Goal: Transaction & Acquisition: Purchase product/service

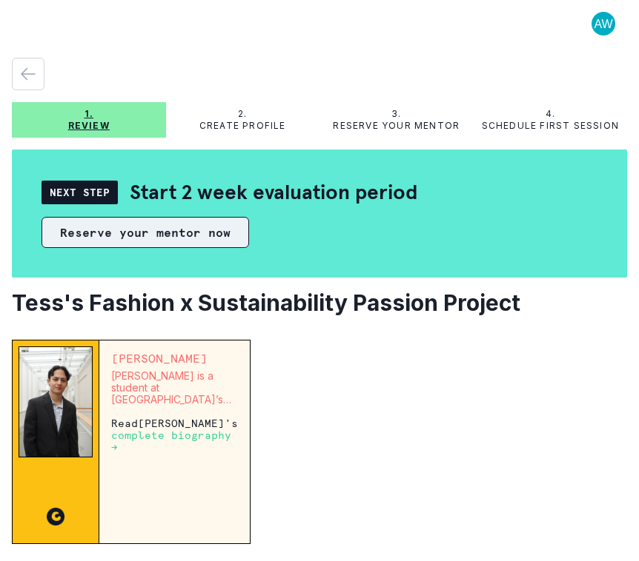
click at [221, 233] on button "Reserve your mentor now" at bounding box center [144, 232] width 207 height 31
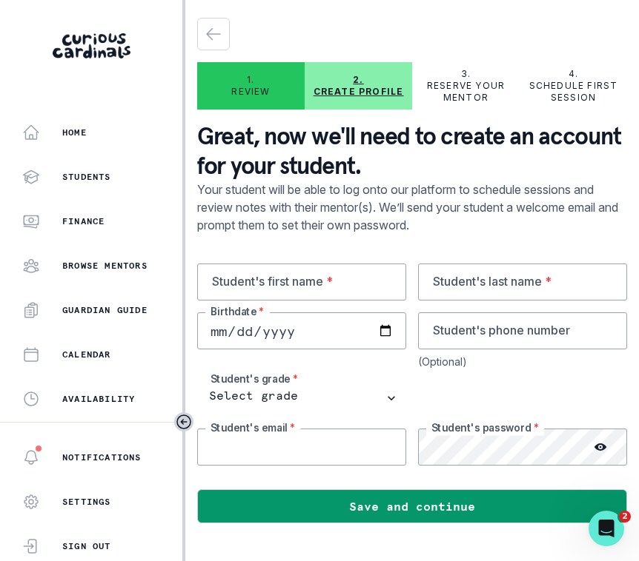
type input "[PERSON_NAME][EMAIL_ADDRESS][DOMAIN_NAME]"
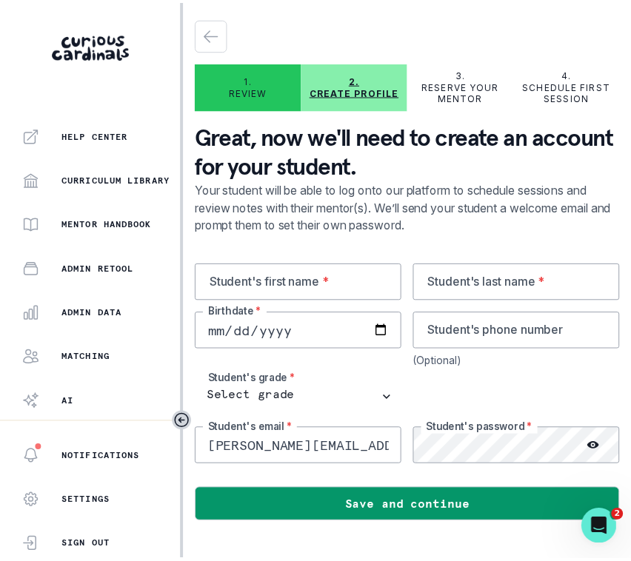
scroll to position [347, 0]
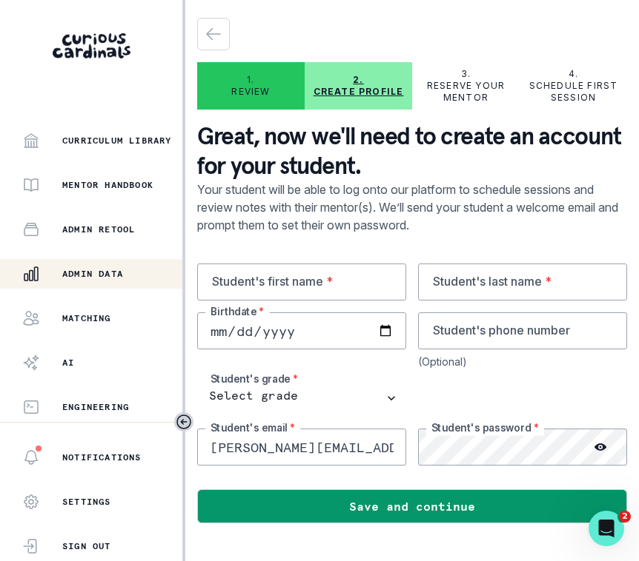
click at [99, 273] on p "Admin Data" at bounding box center [92, 274] width 61 height 12
